Goal: Book appointment/travel/reservation

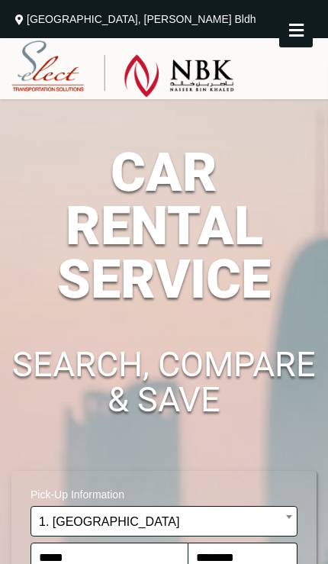
select select "*"
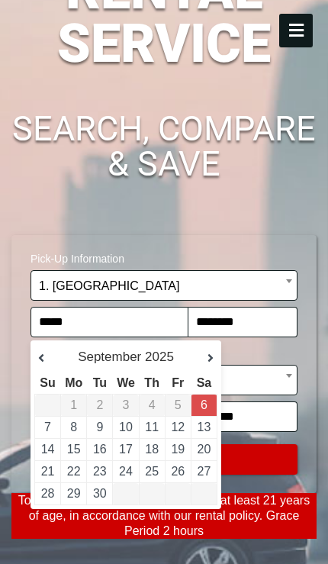
click at [50, 465] on link "21" at bounding box center [48, 471] width 14 height 13
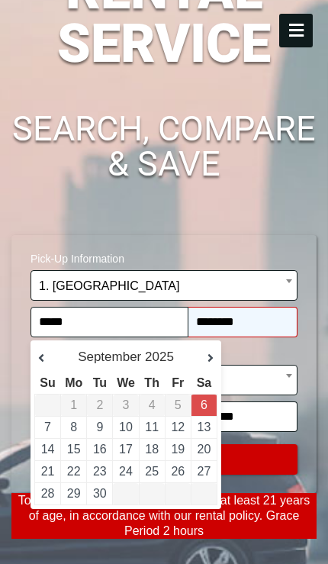
type input "**********"
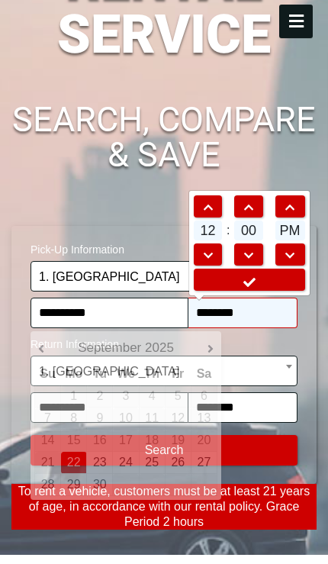
scroll to position [245, 0]
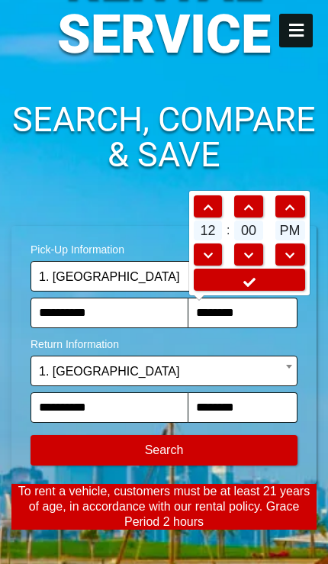
click at [105, 448] on button "Modify Search" at bounding box center [164, 450] width 267 height 31
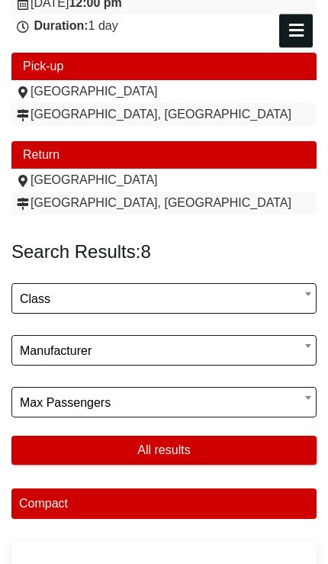
click at [65, 297] on span "Class" at bounding box center [164, 299] width 289 height 31
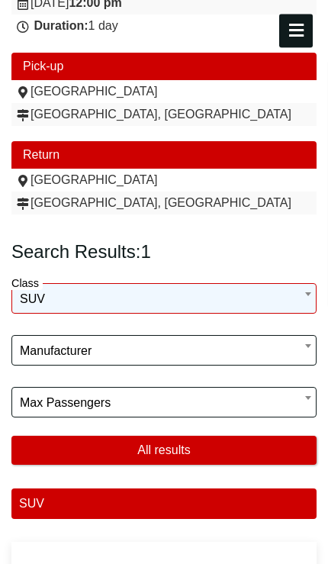
scroll to position [483, 0]
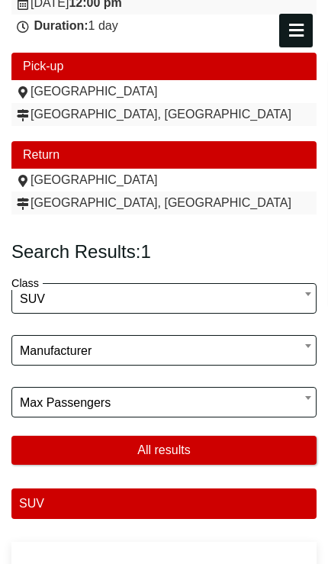
click at [81, 450] on button "All results" at bounding box center [163, 450] width 305 height 29
select select "*"
click at [81, 449] on button "All results" at bounding box center [163, 450] width 305 height 29
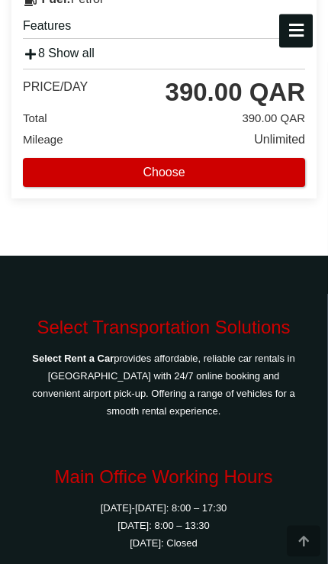
scroll to position [4623, 0]
